Goal: Task Accomplishment & Management: Complete application form

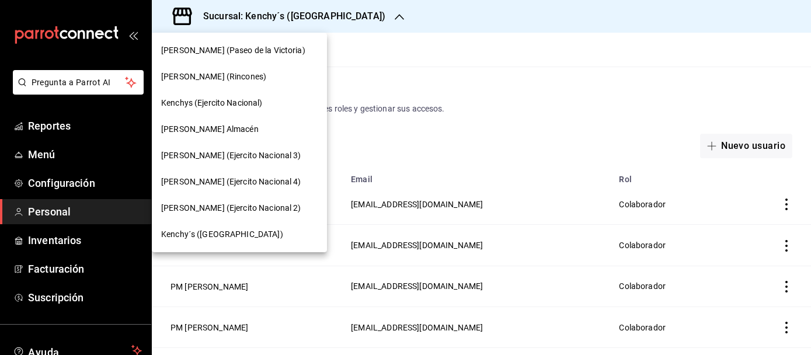
scroll to position [566, 0]
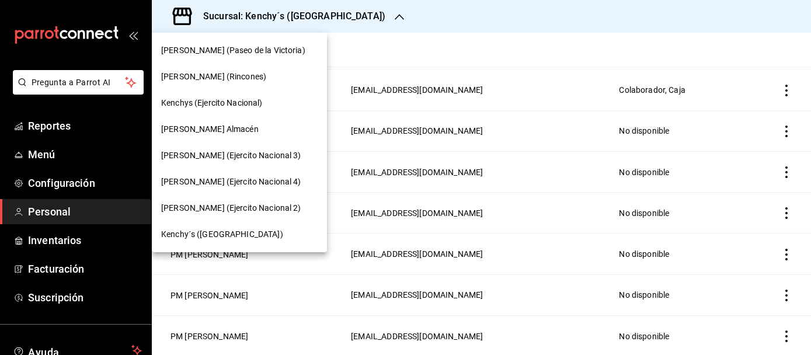
click at [257, 101] on span "Kenchys (Ejercito Nacional)" at bounding box center [212, 103] width 102 height 12
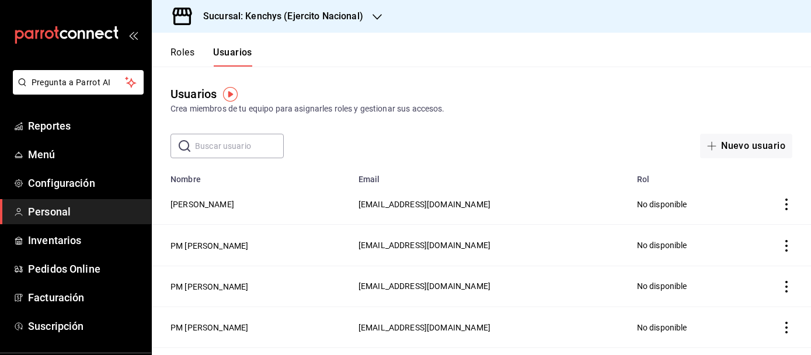
click at [264, 145] on input "text" at bounding box center [239, 145] width 89 height 23
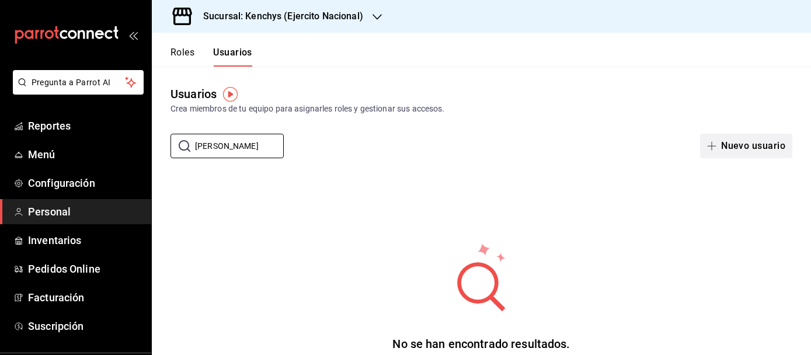
type input "[PERSON_NAME]"
click at [734, 149] on button "Nuevo usuario" at bounding box center [746, 146] width 92 height 25
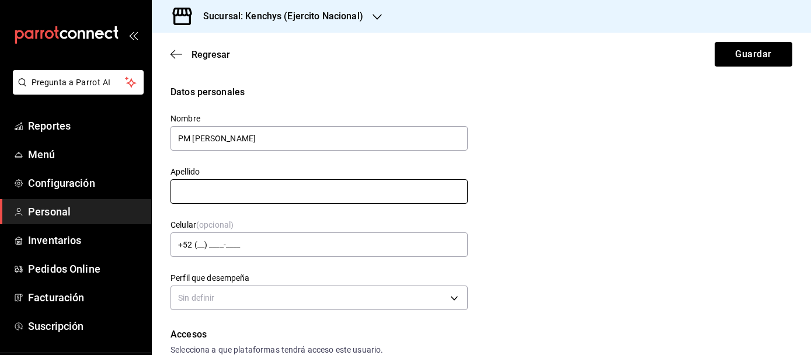
type input "PM [PERSON_NAME]"
click at [441, 196] on input "text" at bounding box center [318, 191] width 297 height 25
type input "[PERSON_NAME]"
click at [721, 194] on div "Datos personales Nombre PM [PERSON_NAME] [PERSON_NAME] Celular (opcional) +52 (…" at bounding box center [481, 199] width 622 height 228
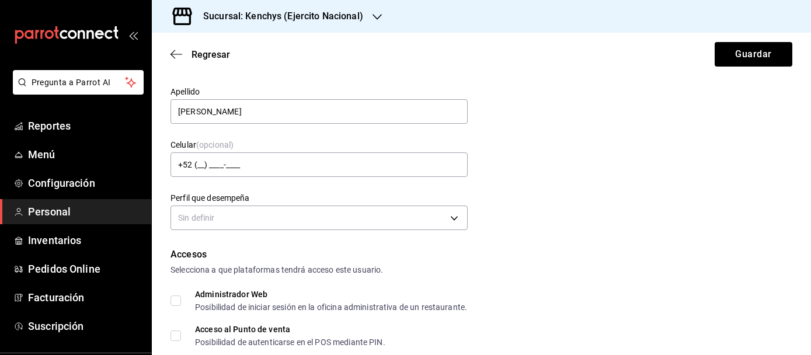
scroll to position [89, 0]
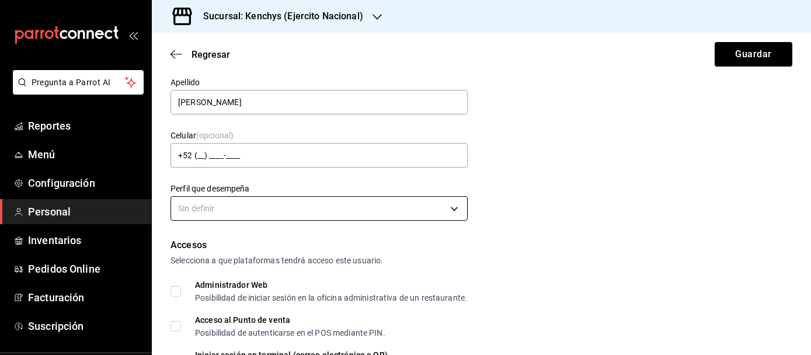
click at [453, 206] on body "Pregunta a Parrot AI Reportes Menú Configuración Personal Inventarios Pedidos O…" at bounding box center [405, 177] width 811 height 355
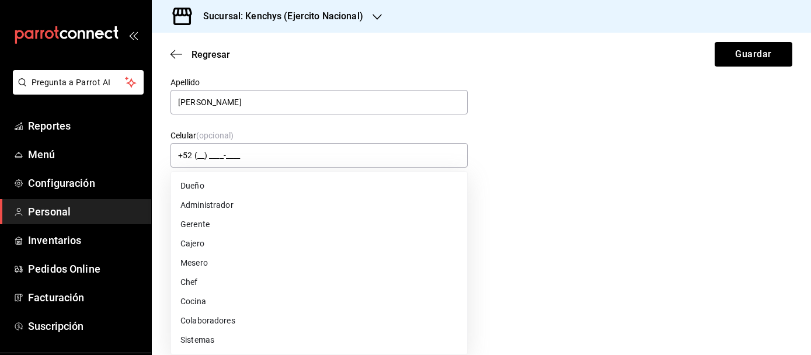
click at [235, 326] on li "Colaboradores" at bounding box center [319, 320] width 296 height 19
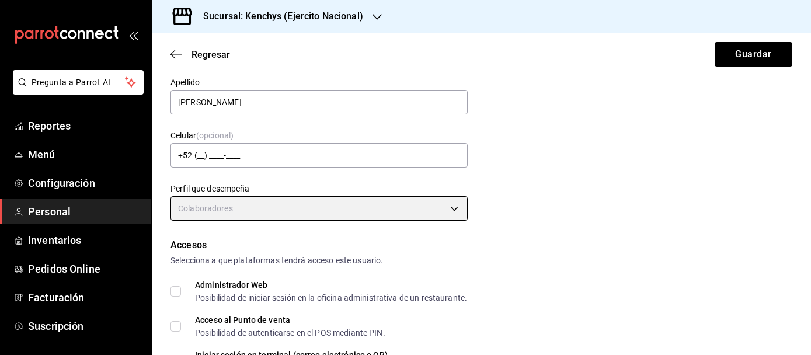
type input "STAFF"
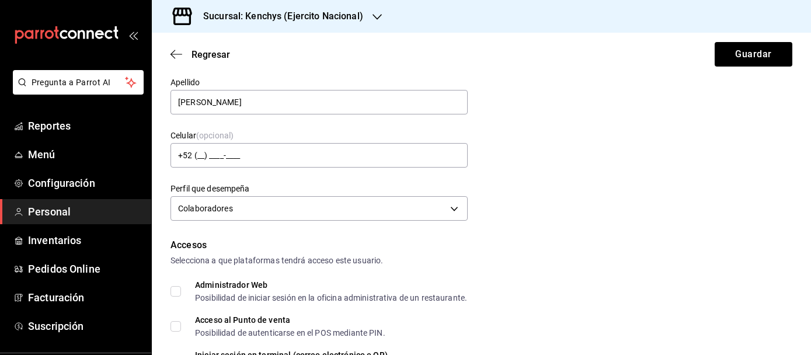
click at [548, 207] on div "Datos personales Nombre PM [PERSON_NAME] [PERSON_NAME] Celular (opcional) +52 (…" at bounding box center [481, 110] width 622 height 228
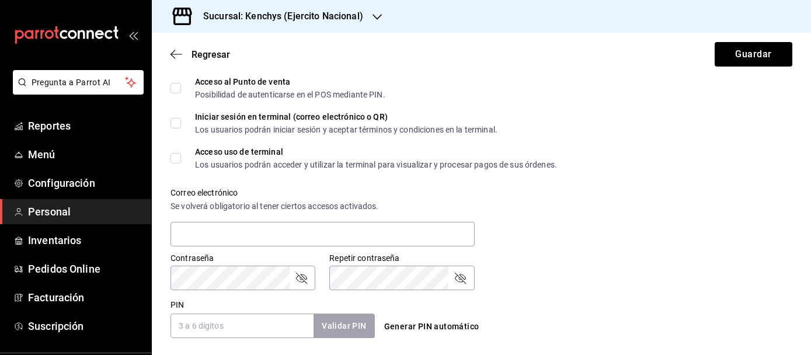
scroll to position [357, 0]
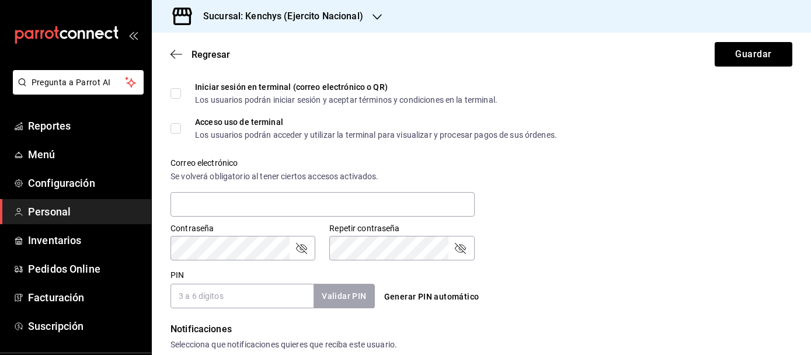
click at [395, 297] on button "Generar PIN automático" at bounding box center [431, 297] width 105 height 22
type input "2472"
click at [614, 238] on div "Contraseña Contraseña Repetir contraseña Repetir contraseña" at bounding box center [474, 234] width 636 height 51
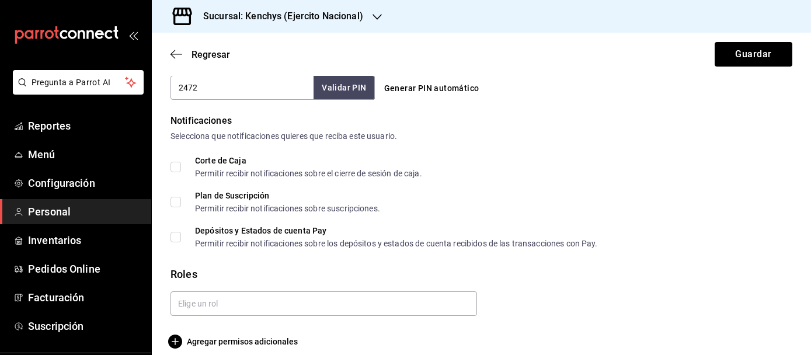
scroll to position [578, 0]
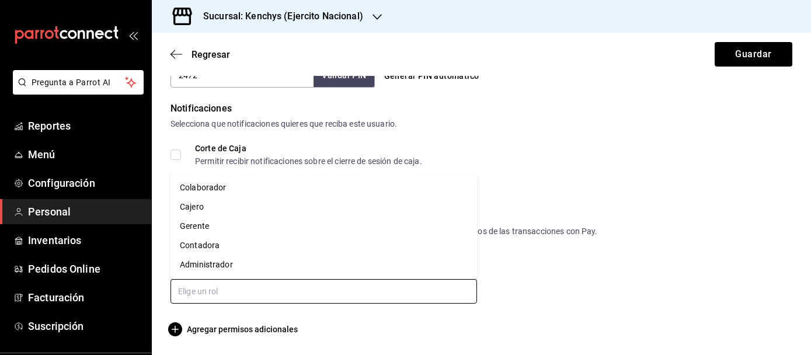
click at [452, 288] on input "text" at bounding box center [323, 291] width 306 height 25
click at [236, 189] on li "Colaborador" at bounding box center [323, 187] width 306 height 19
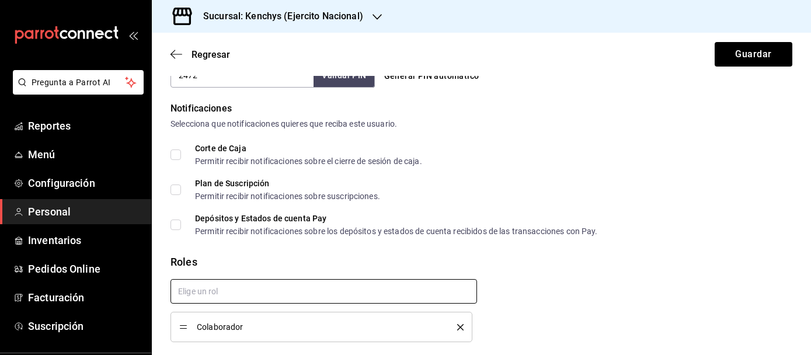
checkbox input "true"
click at [769, 54] on button "Guardar" at bounding box center [754, 54] width 78 height 25
